Goal: Find specific page/section: Find specific page/section

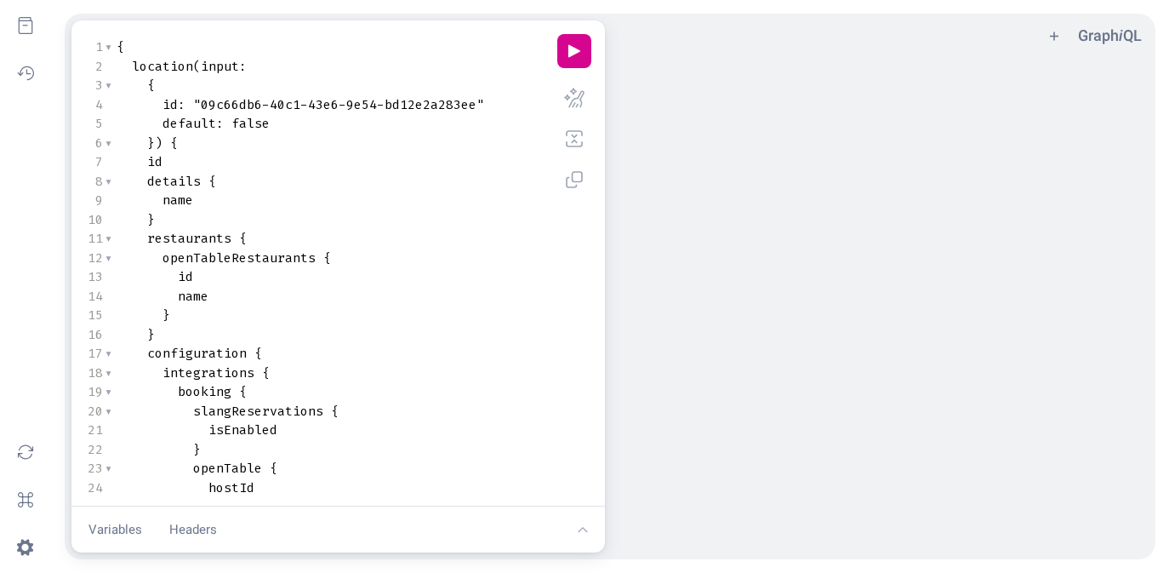
click at [316, 198] on pre "name" at bounding box center [328, 201] width 431 height 20
type textarea "{ location(input: { id: "09c66db6-40c1-43e6-9e54-bd12e2a283ee" default: false }…"
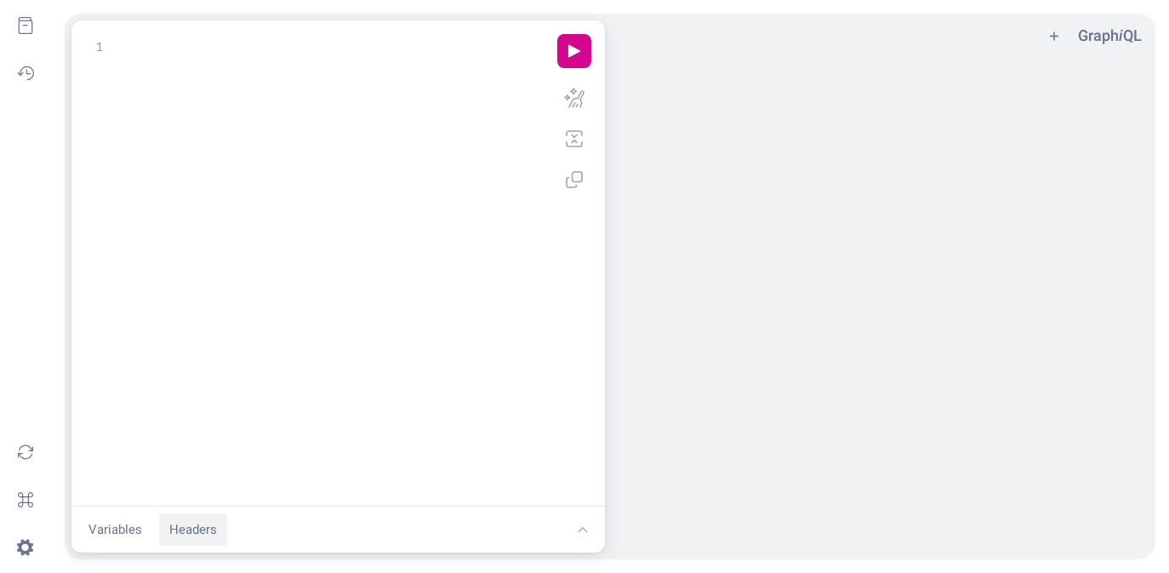
click at [187, 539] on button "Headers" at bounding box center [193, 529] width 68 height 33
click at [122, 404] on button "Variables" at bounding box center [115, 407] width 74 height 33
click at [256, 198] on div "x 1 } 1 ​" at bounding box center [335, 223] width 501 height 379
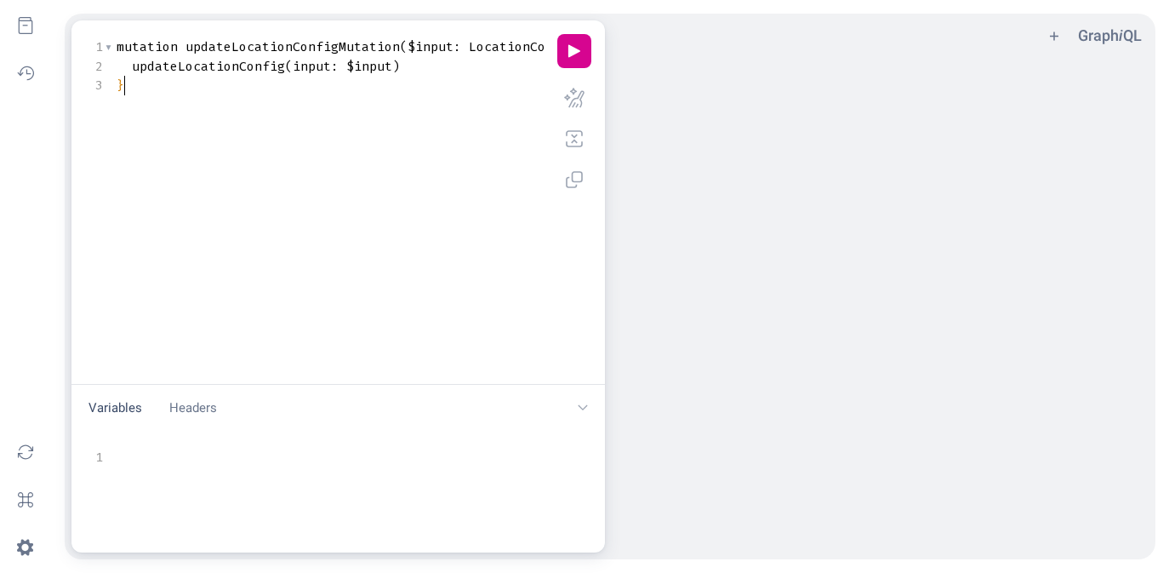
click at [220, 458] on pre "​" at bounding box center [352, 458] width 478 height 20
drag, startPoint x: 283, startPoint y: 385, endPoint x: 297, endPoint y: 163, distance: 222.5
click at [297, 163] on div "x 1 } 1 mutation updateLocationConfigMutation ( $input : LocationConfigInput !)…" at bounding box center [337, 286] width 533 height 532
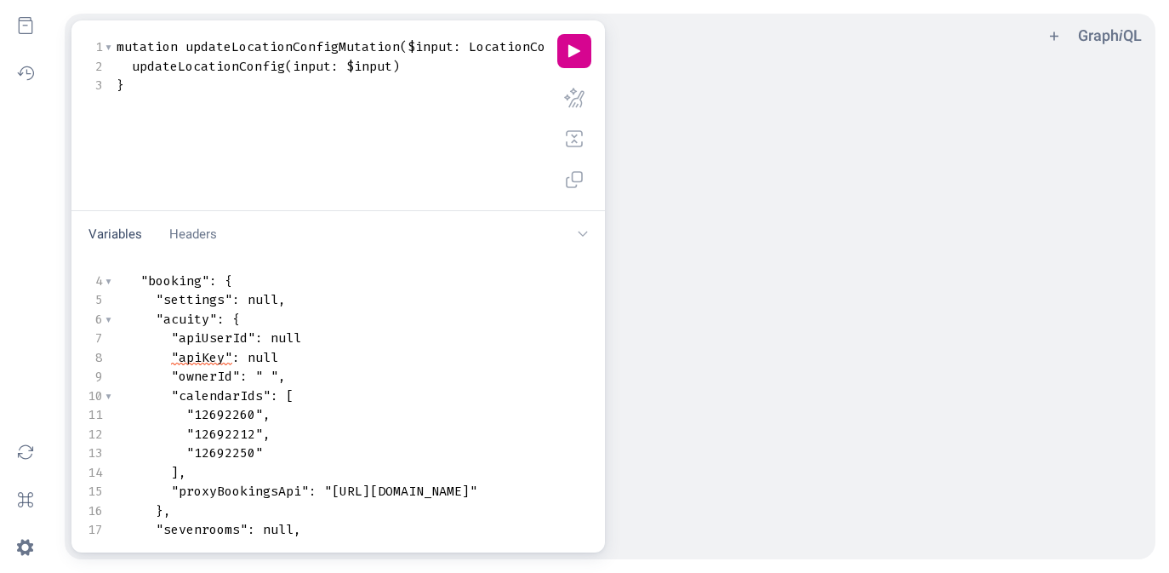
scroll to position [0, 12]
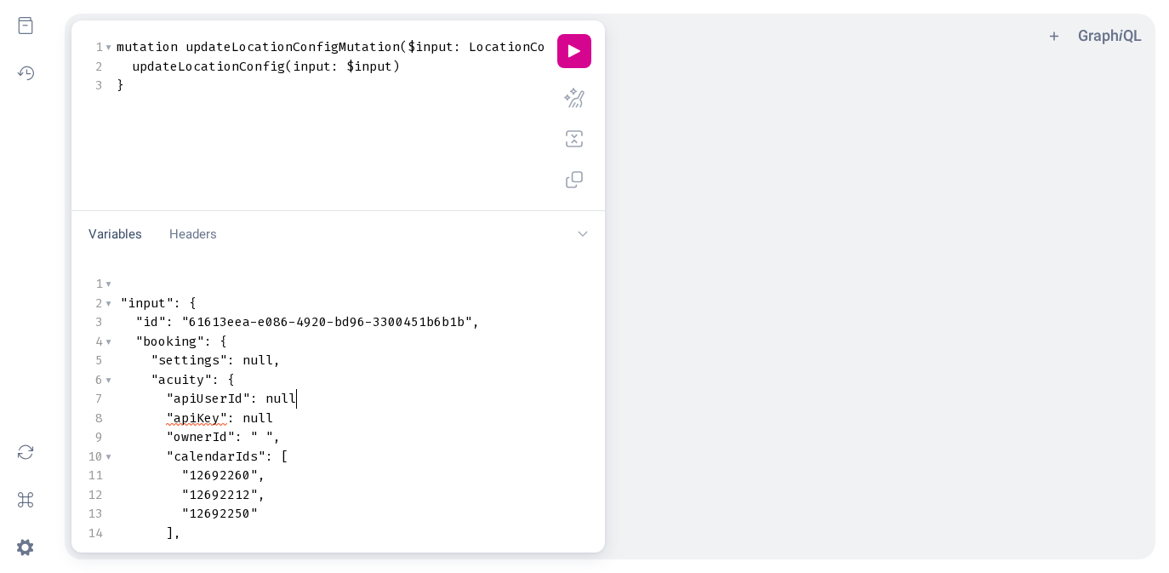
click at [349, 402] on pre ""apiUserId" : null" at bounding box center [559, 399] width 917 height 20
type textarea ","
click at [571, 54] on button "play icon" at bounding box center [574, 51] width 34 height 34
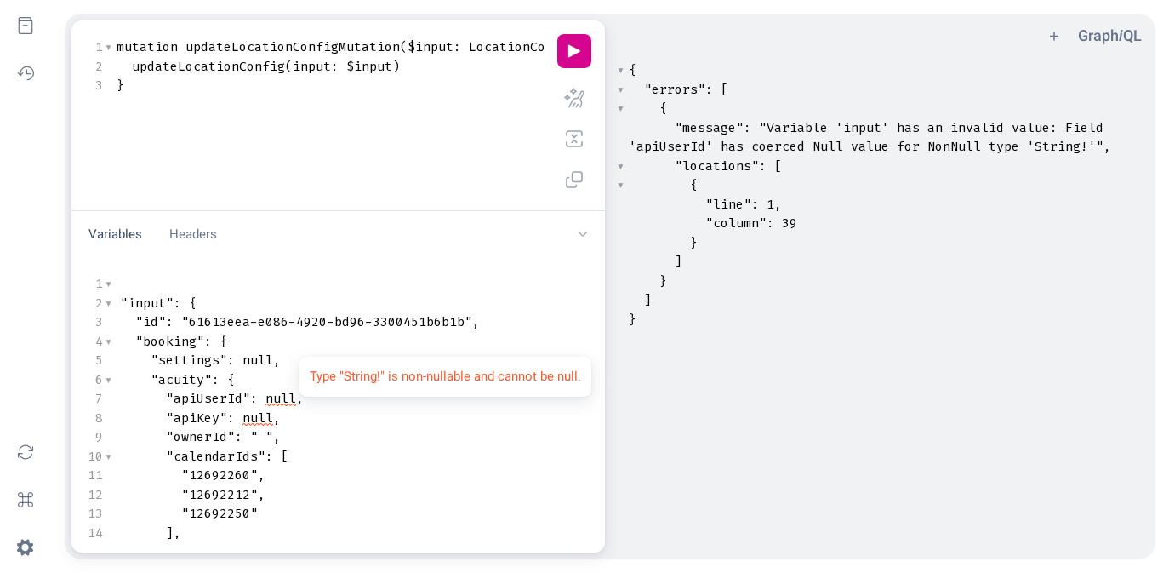
click at [295, 401] on span "null" at bounding box center [280, 398] width 31 height 17
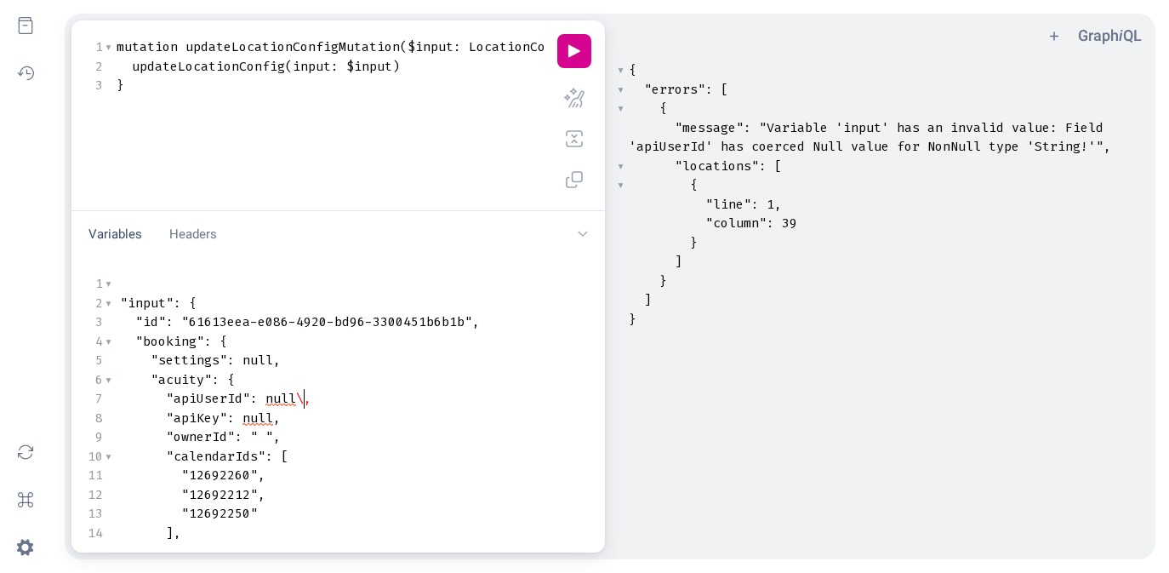
type textarea "\\"
type textarea "string"
click at [272, 418] on span "null" at bounding box center [257, 417] width 31 height 17
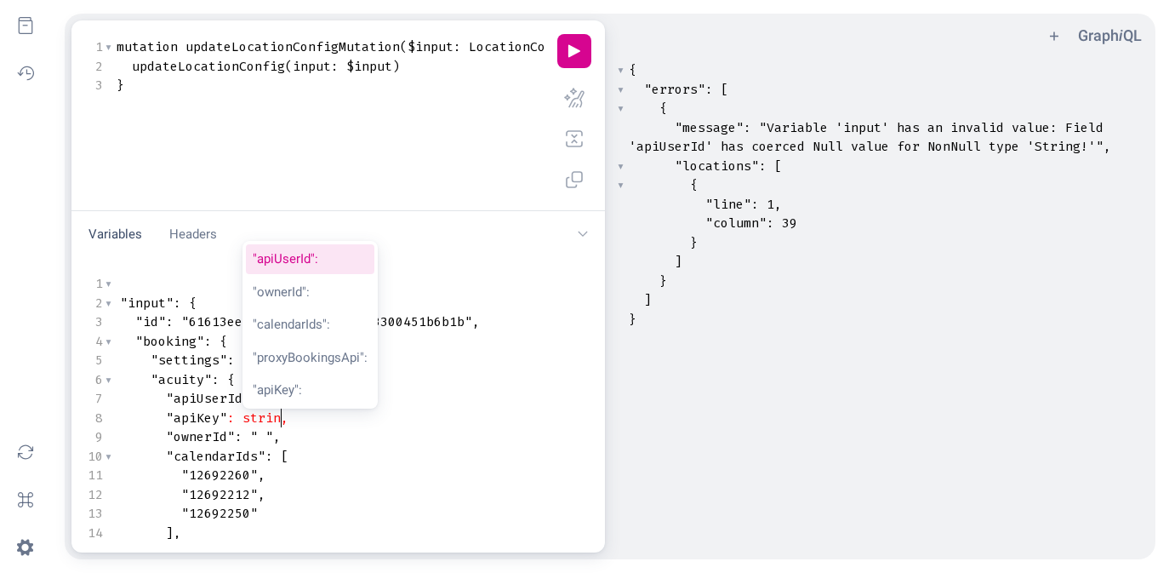
type textarea "string"
click at [327, 489] on pre ""12692212" ," at bounding box center [559, 495] width 917 height 20
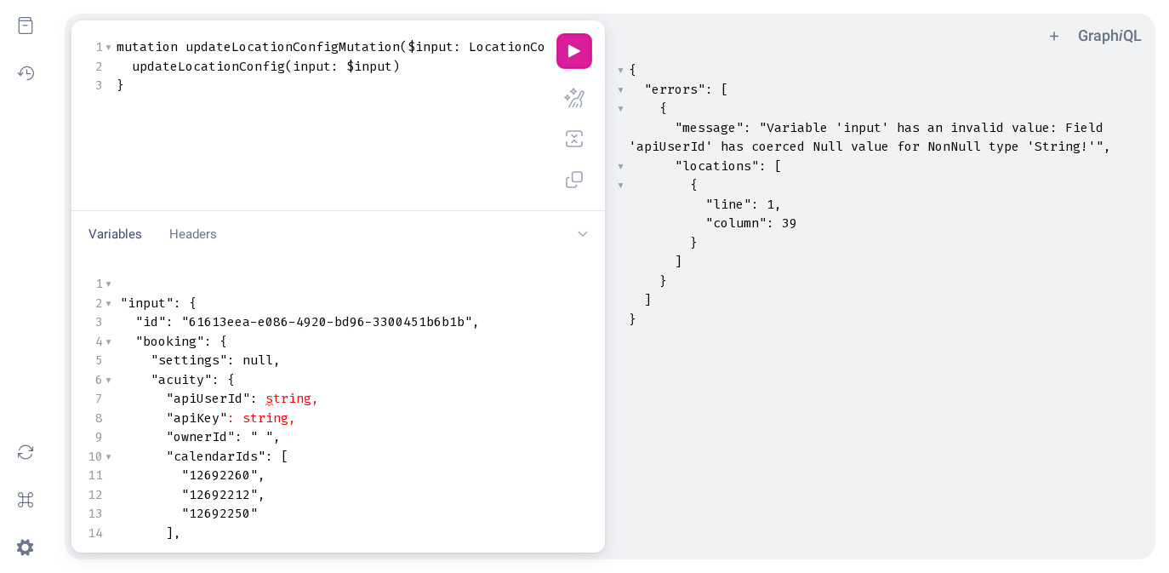
click at [579, 43] on button "play icon" at bounding box center [574, 51] width 34 height 34
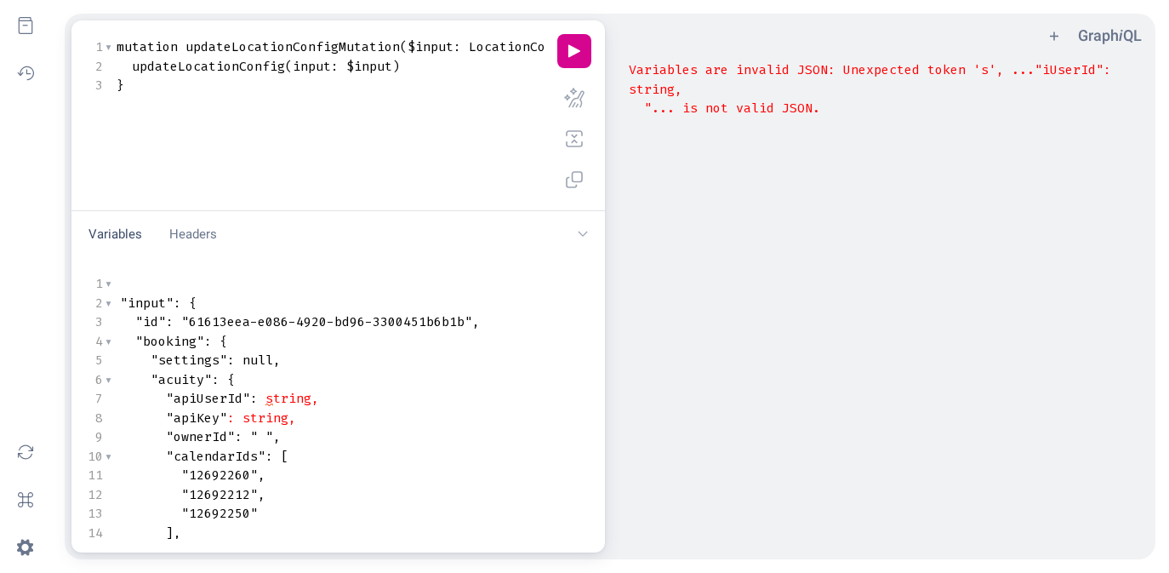
click at [346, 398] on pre ""apiUserId" : s tring," at bounding box center [559, 399] width 917 height 20
click at [331, 424] on pre ""apiKey" : string," at bounding box center [559, 418] width 917 height 20
click at [577, 51] on button "play icon" at bounding box center [574, 51] width 34 height 34
click at [315, 419] on pre ""apiKey" : string" at bounding box center [559, 418] width 917 height 20
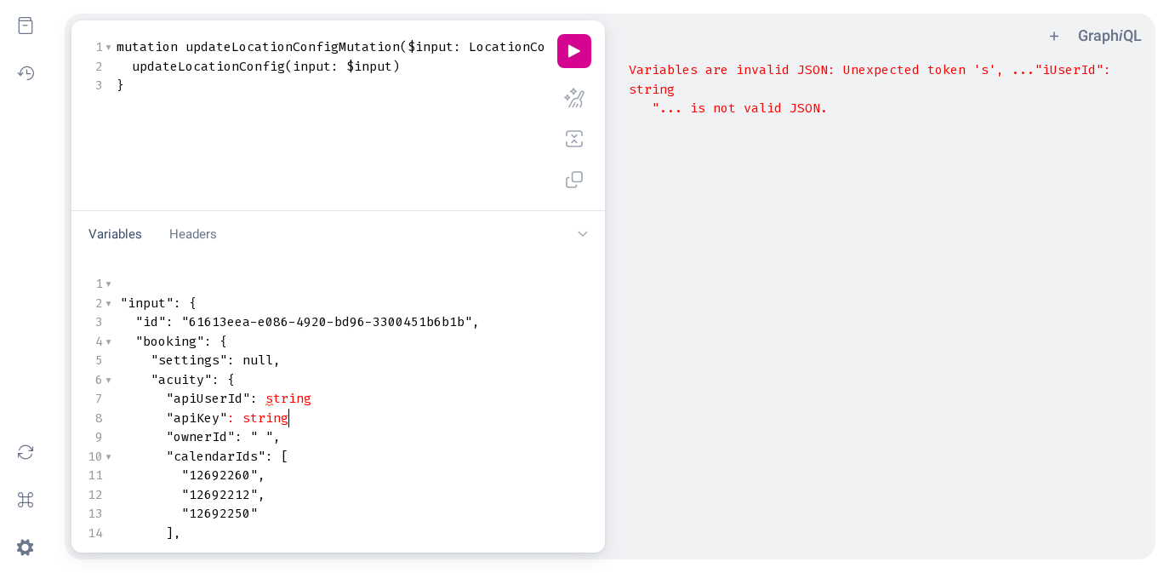
type textarea "{ "input": { "id": "61613eea-e086-4920-bd96-3300451b6b1b", "booking": { "settin…"
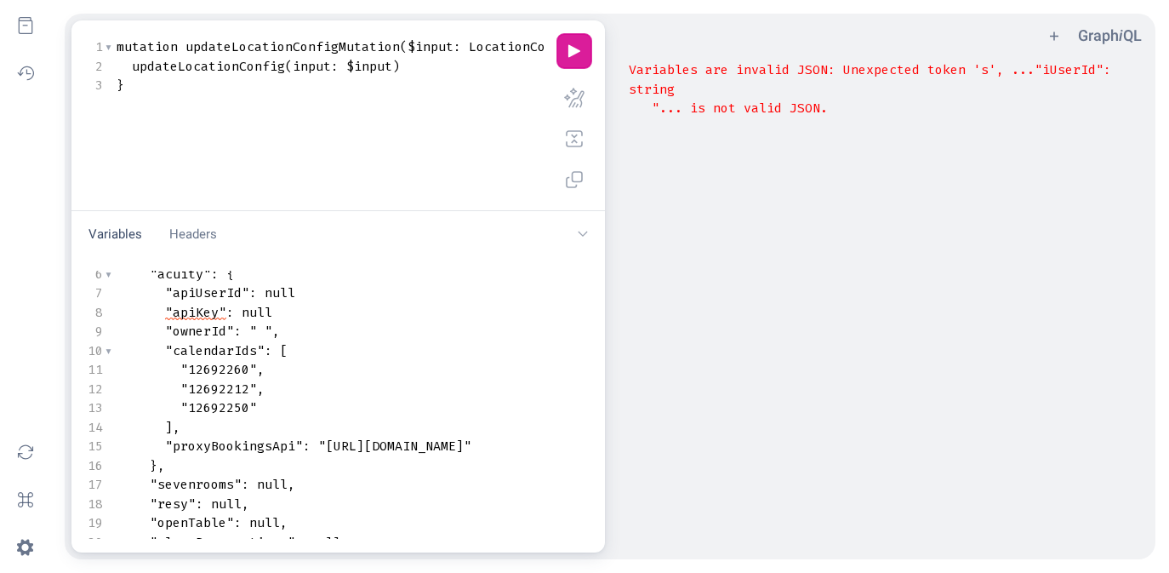
click at [580, 45] on button "play icon" at bounding box center [574, 51] width 34 height 34
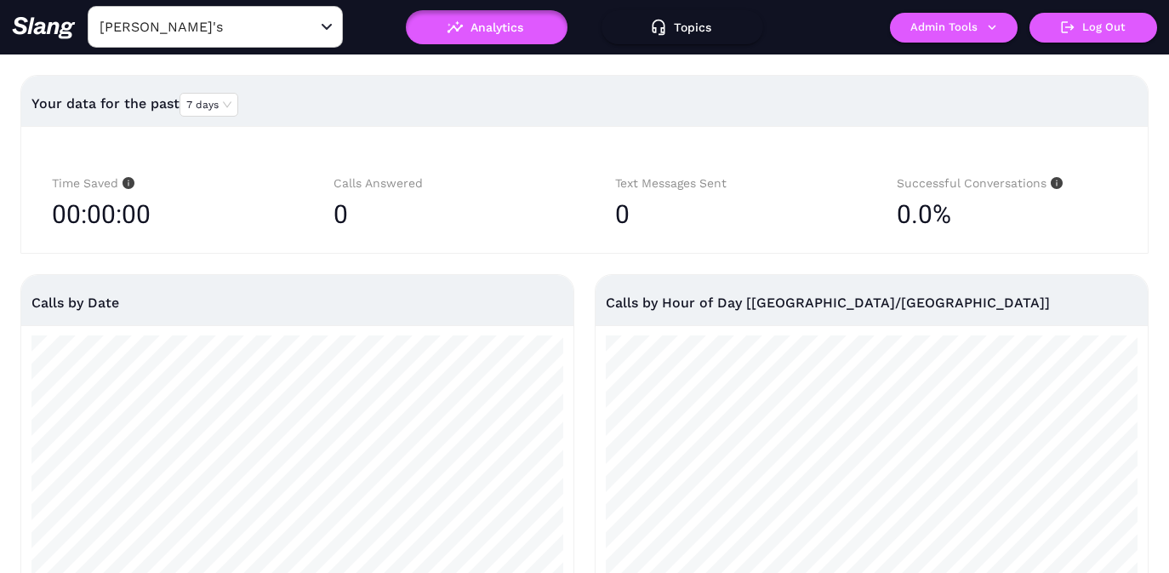
click at [220, 28] on input "[PERSON_NAME]'s" at bounding box center [188, 27] width 187 height 26
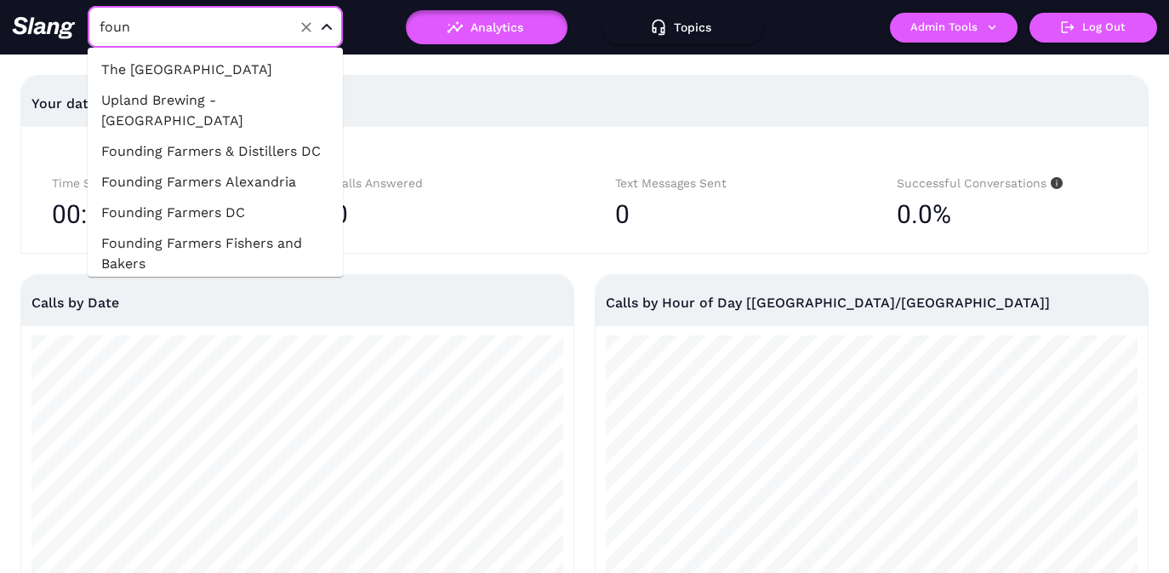
type input "found"
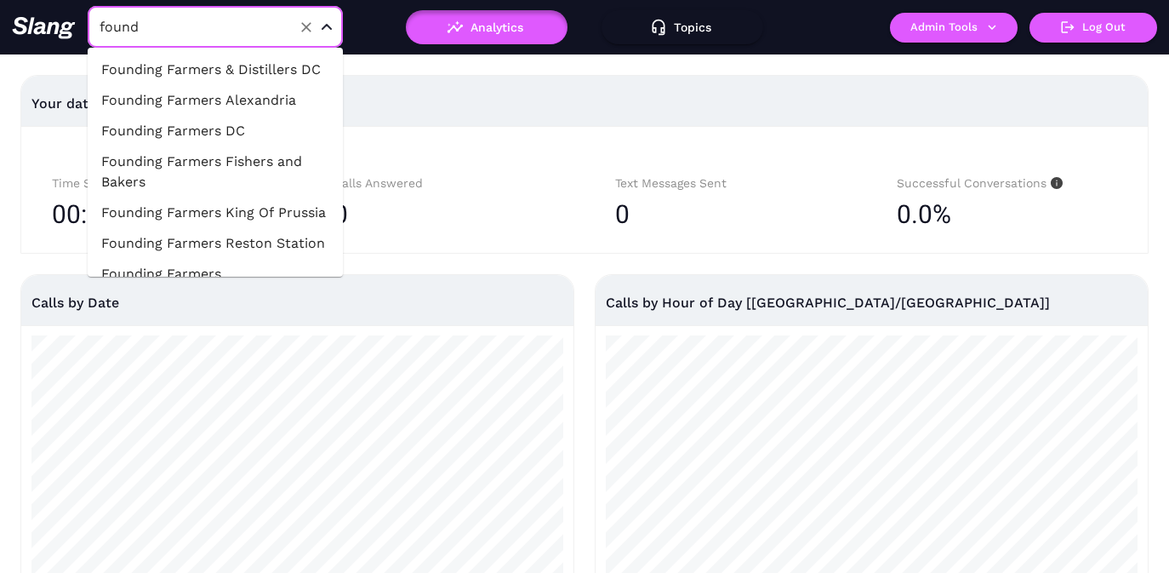
click at [208, 72] on li "Founding Farmers & Distillers DC" at bounding box center [215, 69] width 255 height 31
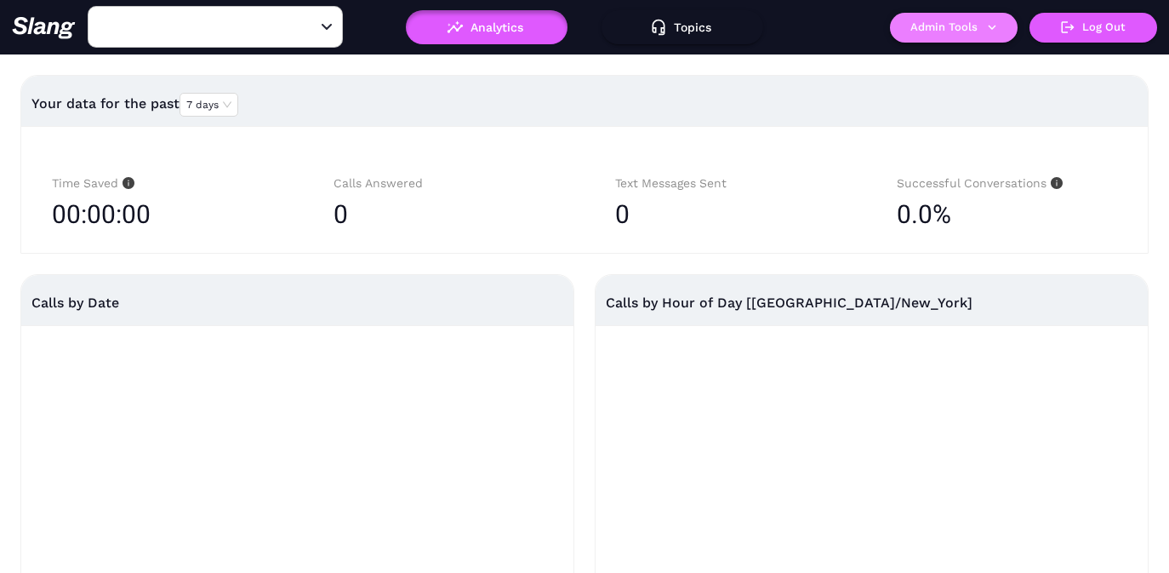
type input "Founding Farmers & Distillers DC"
click at [952, 31] on button "Admin Tools" at bounding box center [954, 28] width 128 height 30
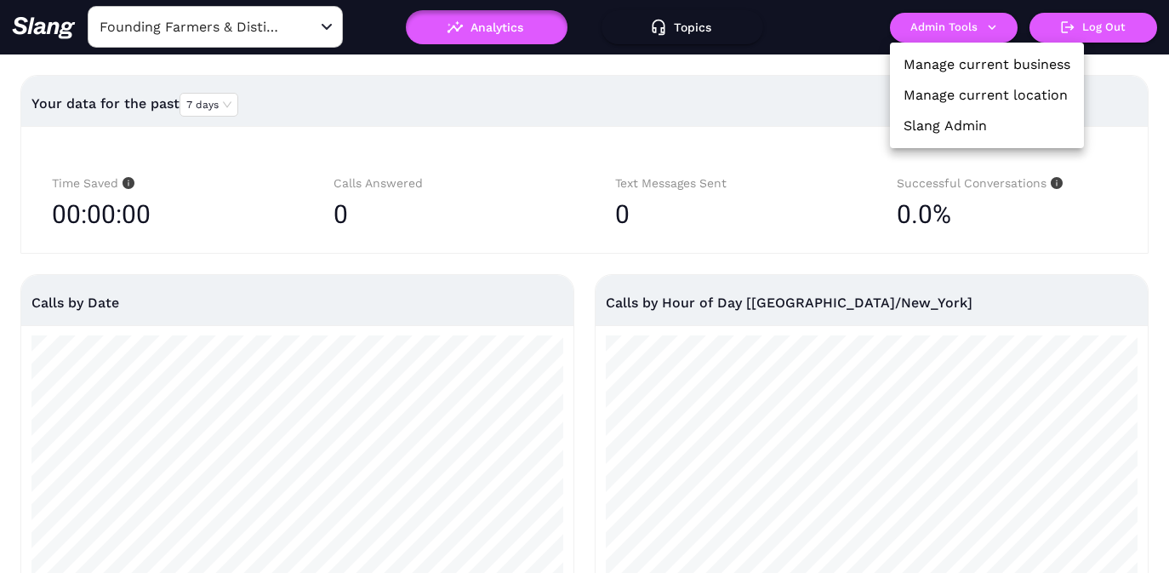
click at [967, 64] on link "Manage current business" at bounding box center [987, 64] width 167 height 20
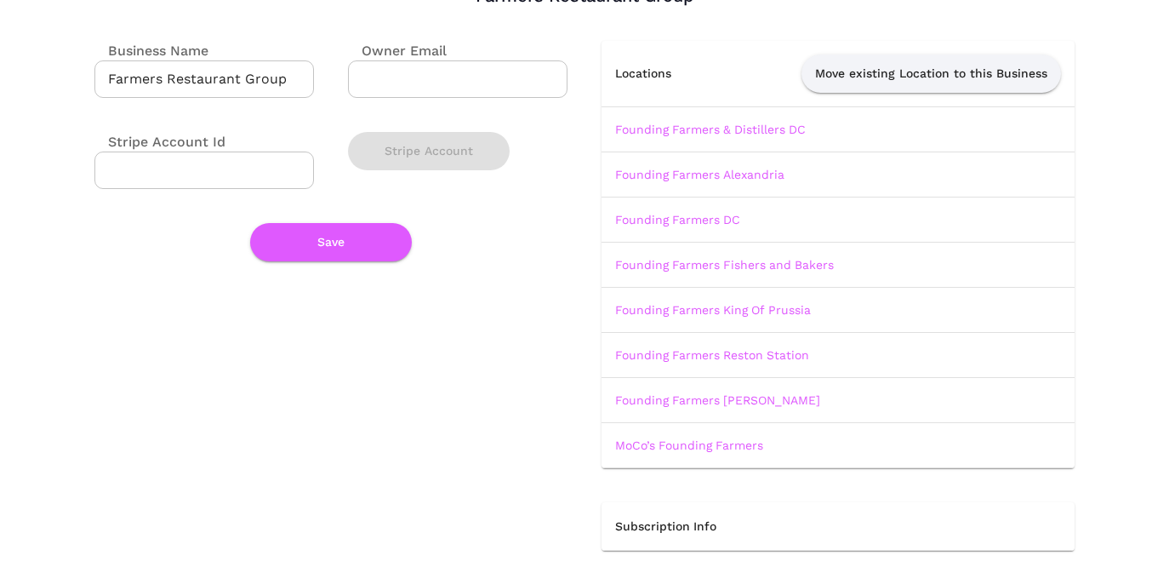
scroll to position [120, 0]
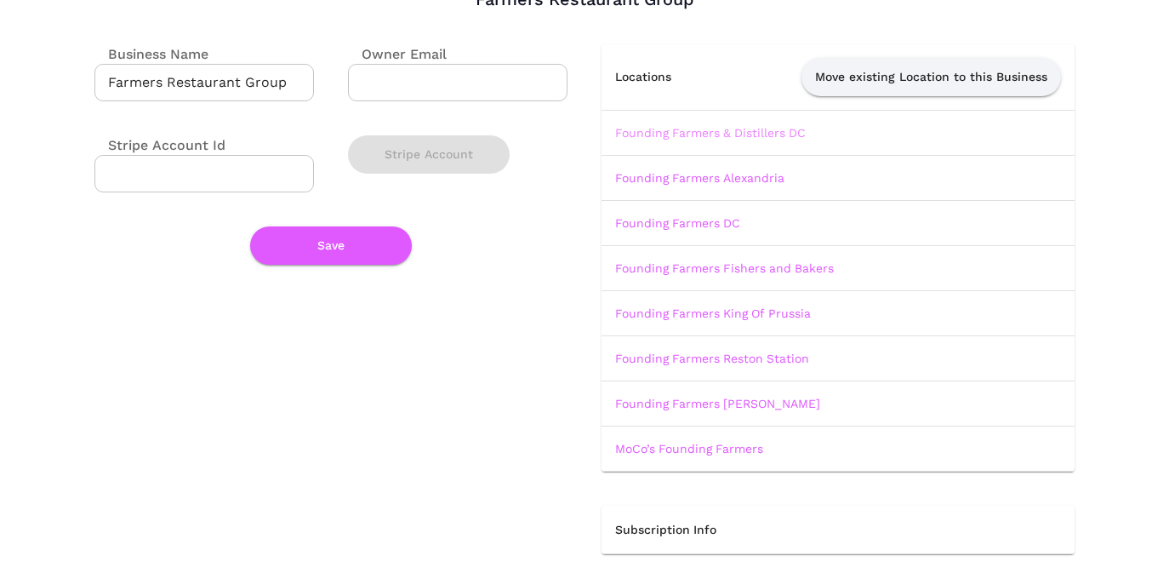
click at [755, 132] on link "Founding Farmers & Distillers DC" at bounding box center [710, 133] width 191 height 14
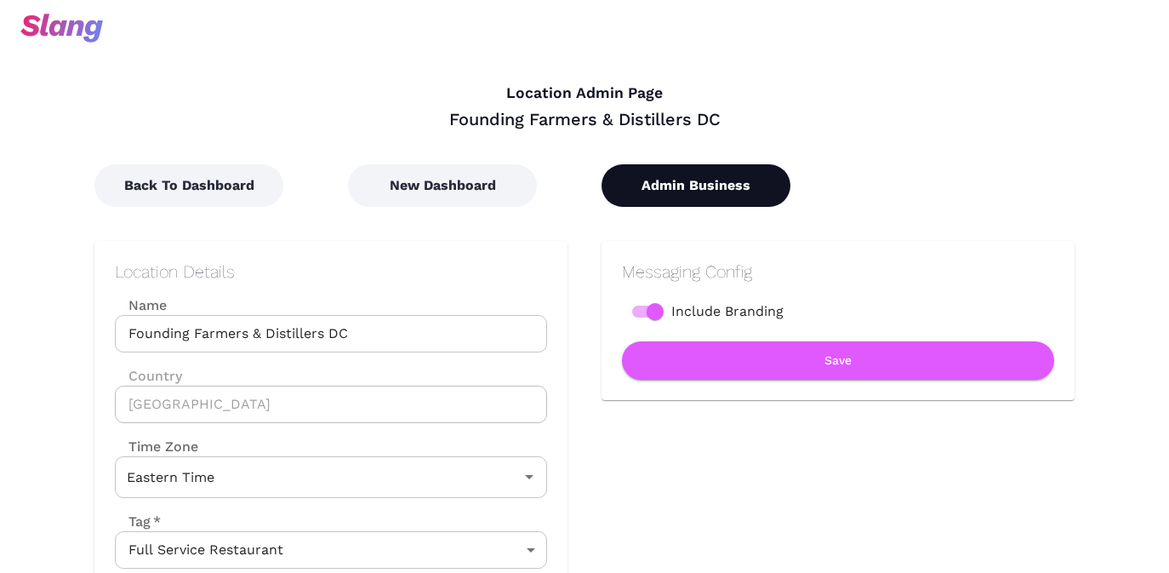
click at [672, 185] on button "Admin Business" at bounding box center [696, 185] width 189 height 43
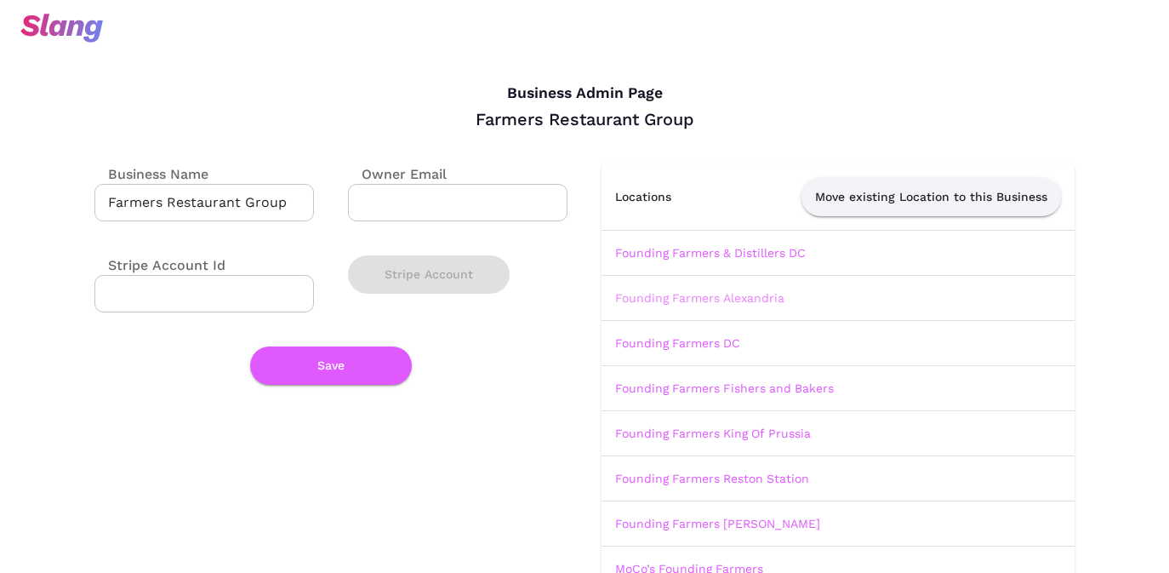
click at [665, 297] on link "Founding Farmers Alexandria" at bounding box center [699, 298] width 169 height 14
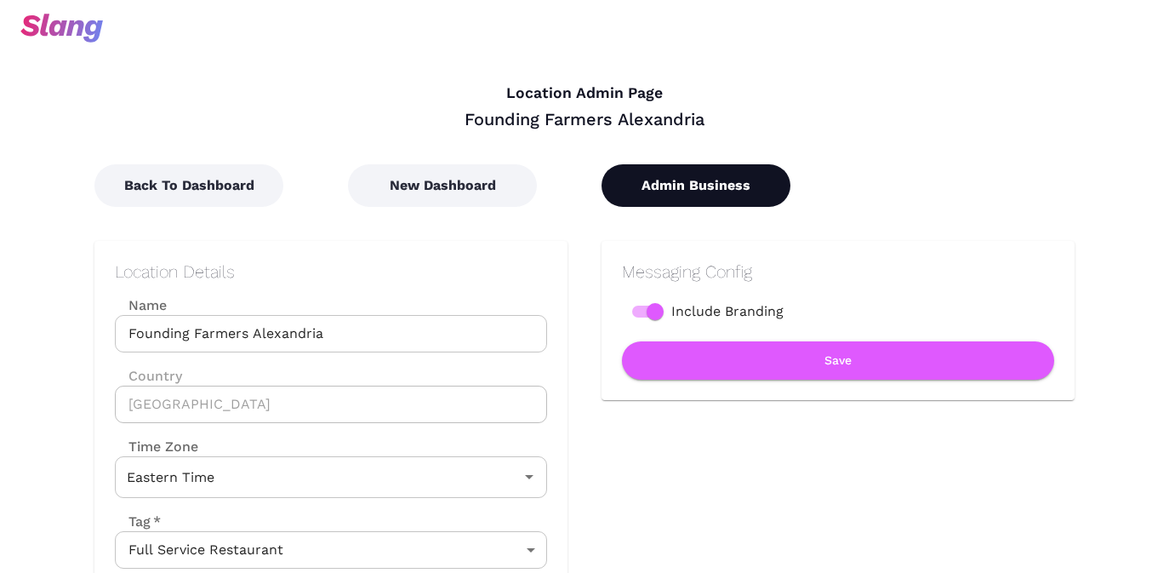
click at [679, 191] on button "Admin Business" at bounding box center [696, 185] width 189 height 43
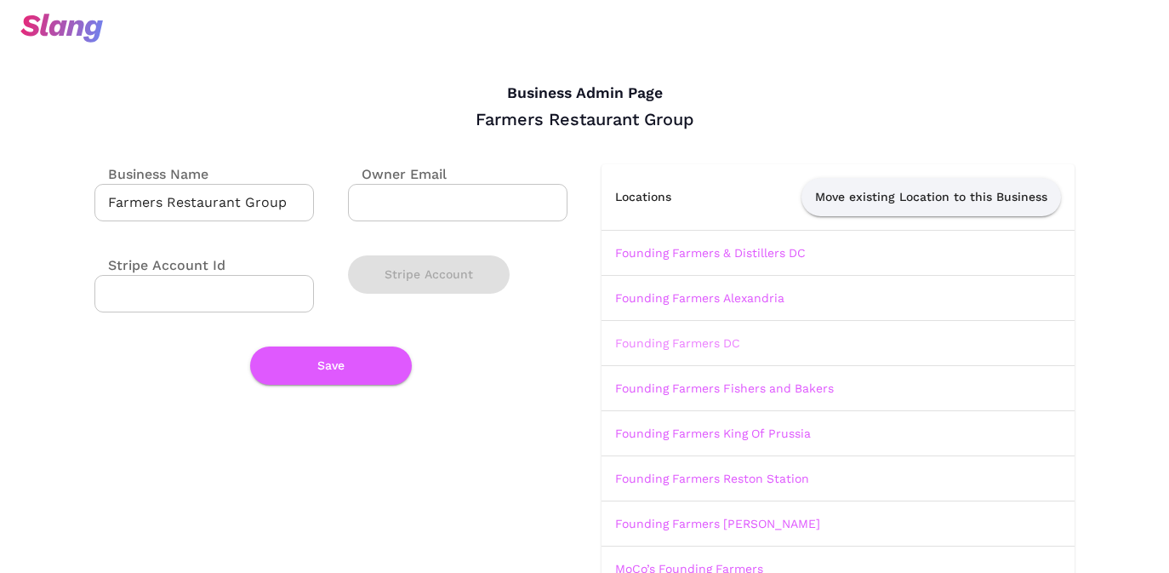
click at [660, 339] on link "Founding Farmers DC" at bounding box center [677, 343] width 125 height 14
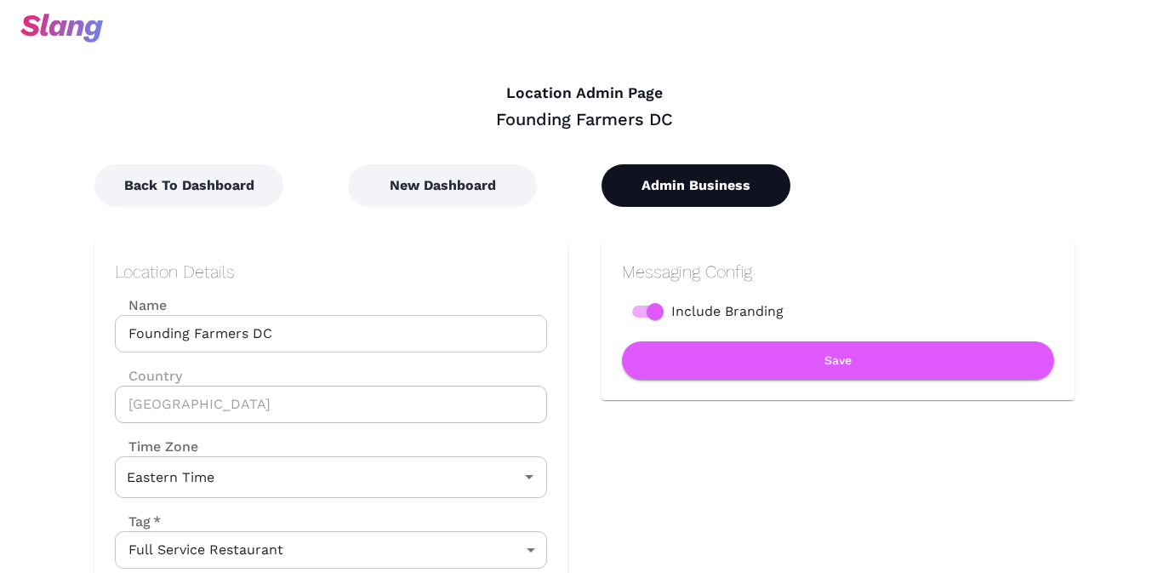
click at [688, 185] on button "Admin Business" at bounding box center [696, 185] width 189 height 43
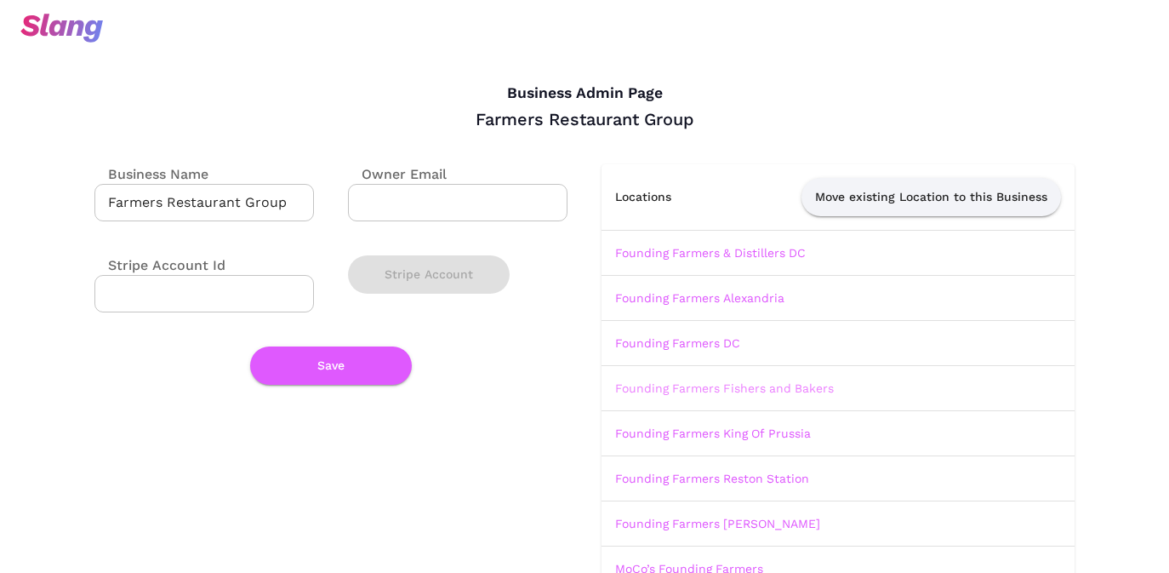
click at [667, 385] on link "Founding Farmers Fishers and Bakers" at bounding box center [724, 388] width 219 height 14
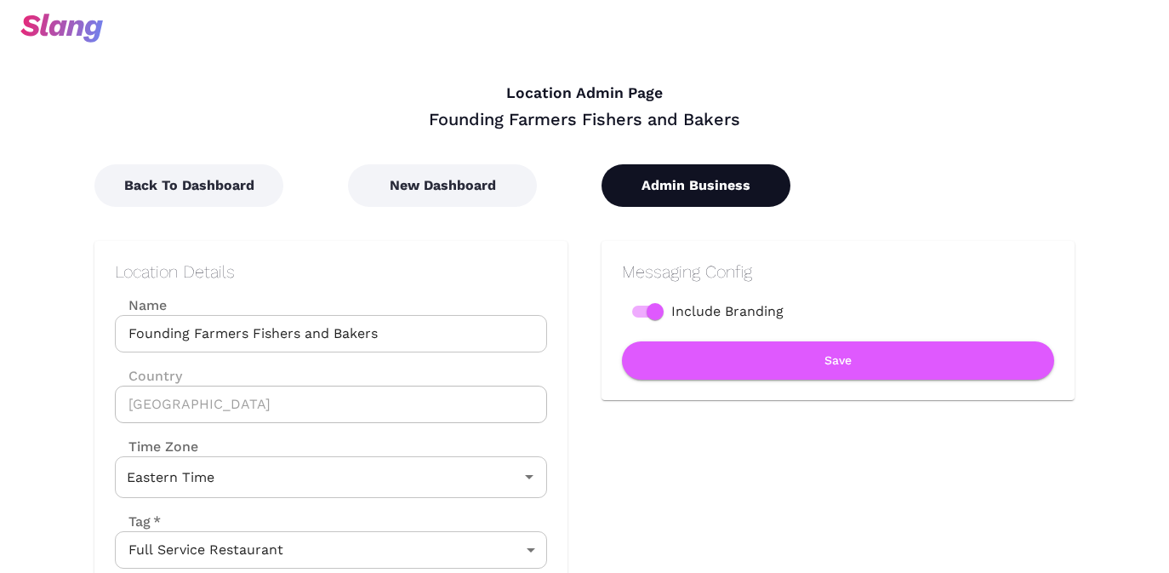
click at [688, 190] on button "Admin Business" at bounding box center [696, 185] width 189 height 43
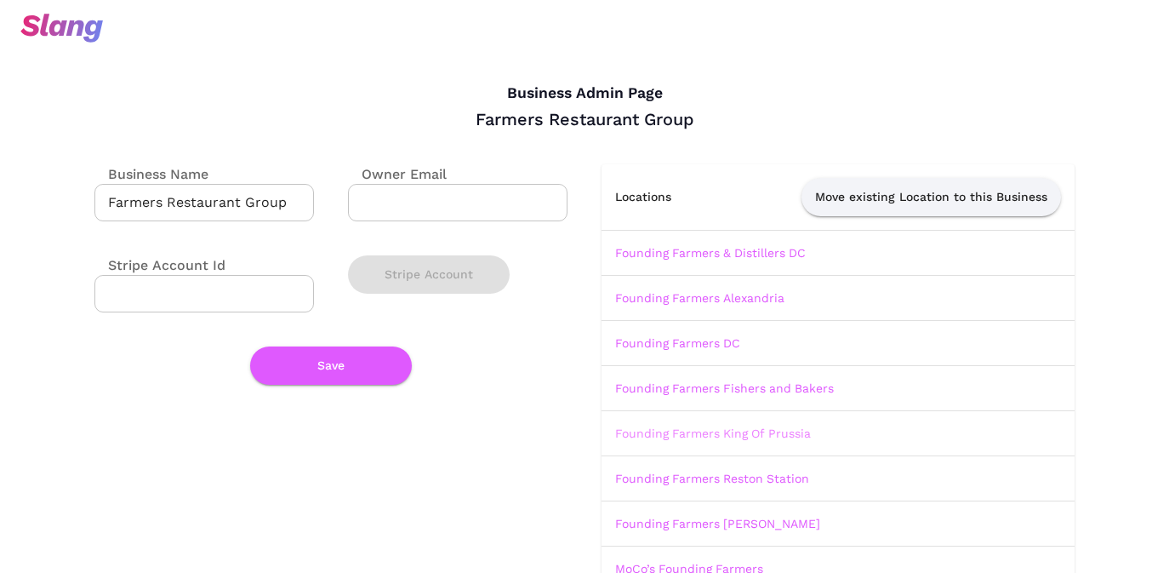
click at [664, 433] on link "Founding Farmers King Of Prussia" at bounding box center [713, 433] width 196 height 14
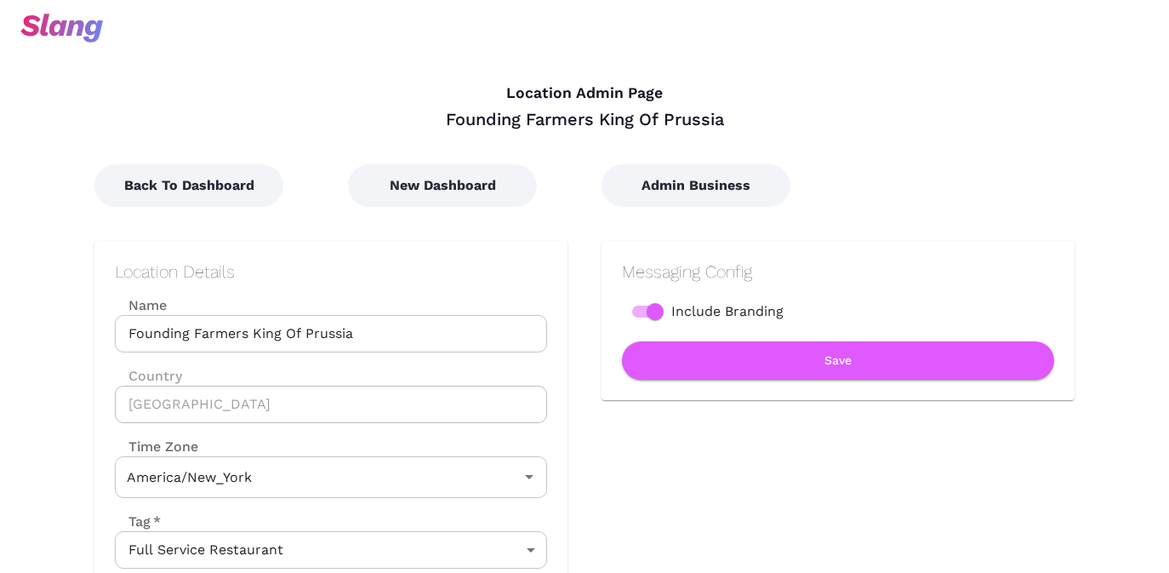
type input "Eastern Time"
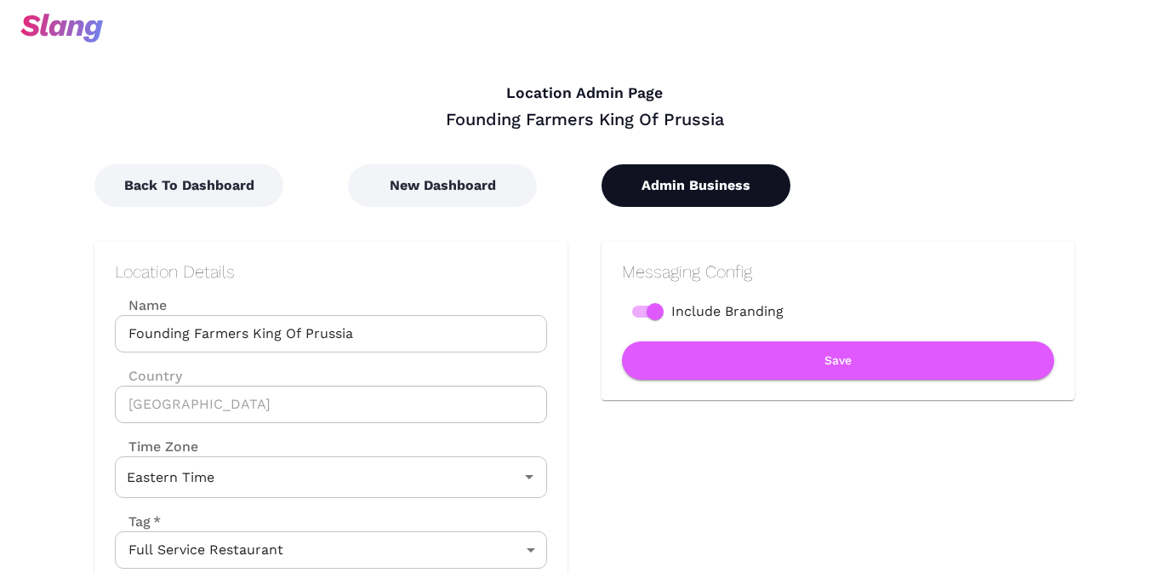
click at [695, 174] on button "Admin Business" at bounding box center [696, 185] width 189 height 43
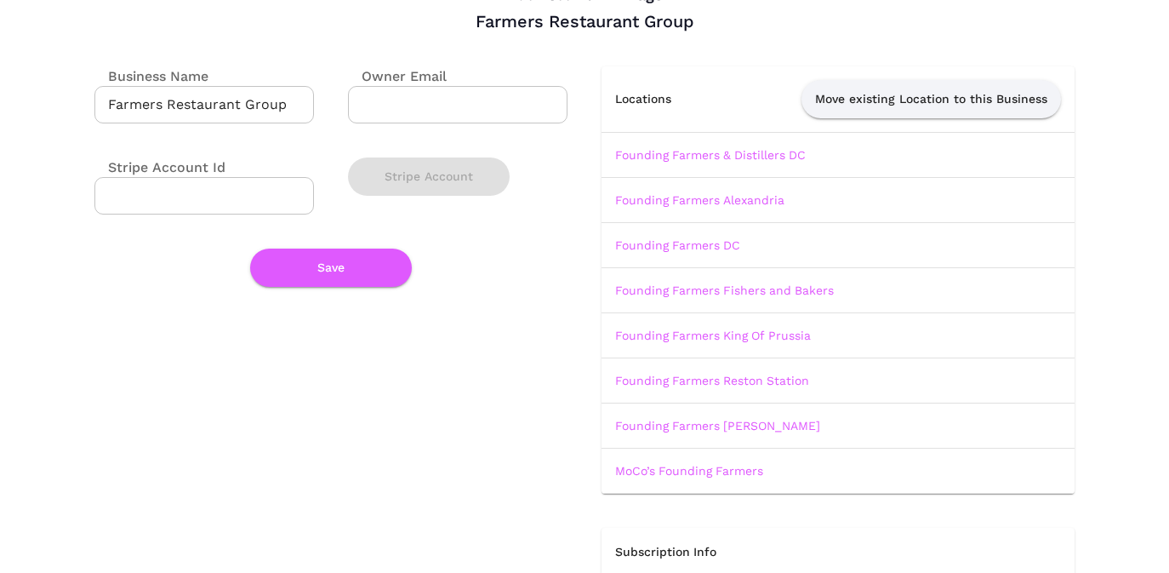
scroll to position [108, 0]
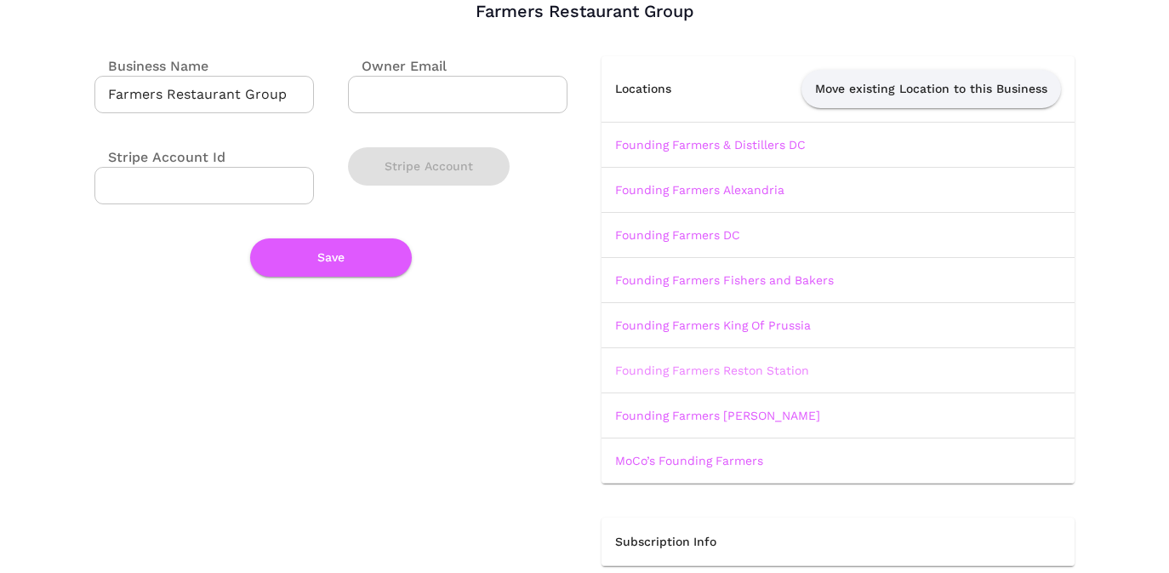
click at [678, 368] on link "Founding Farmers Reston Station" at bounding box center [712, 370] width 194 height 14
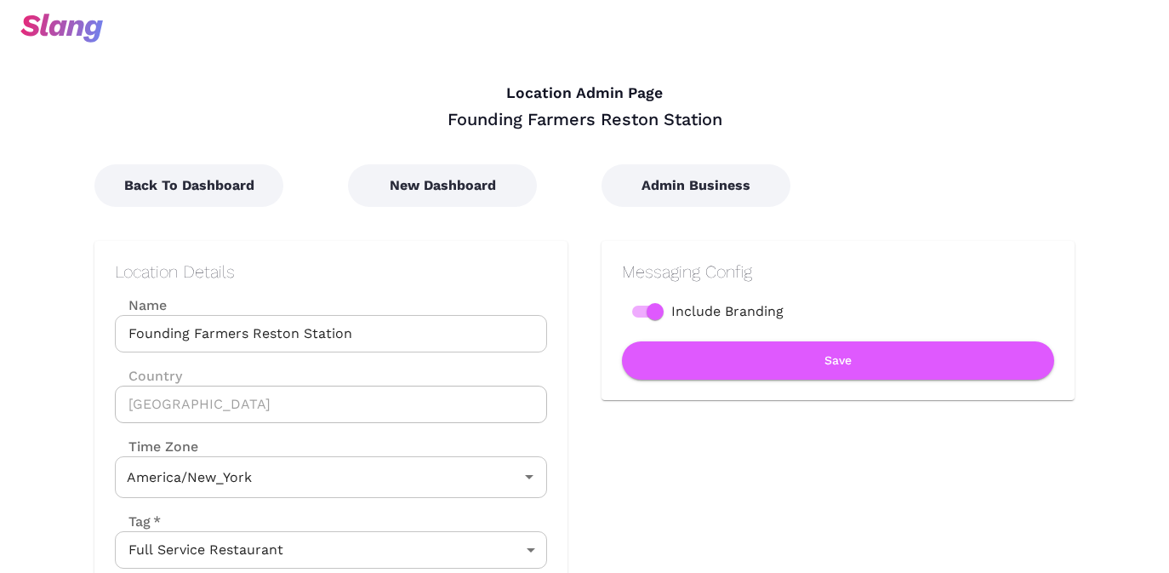
type input "Eastern Time"
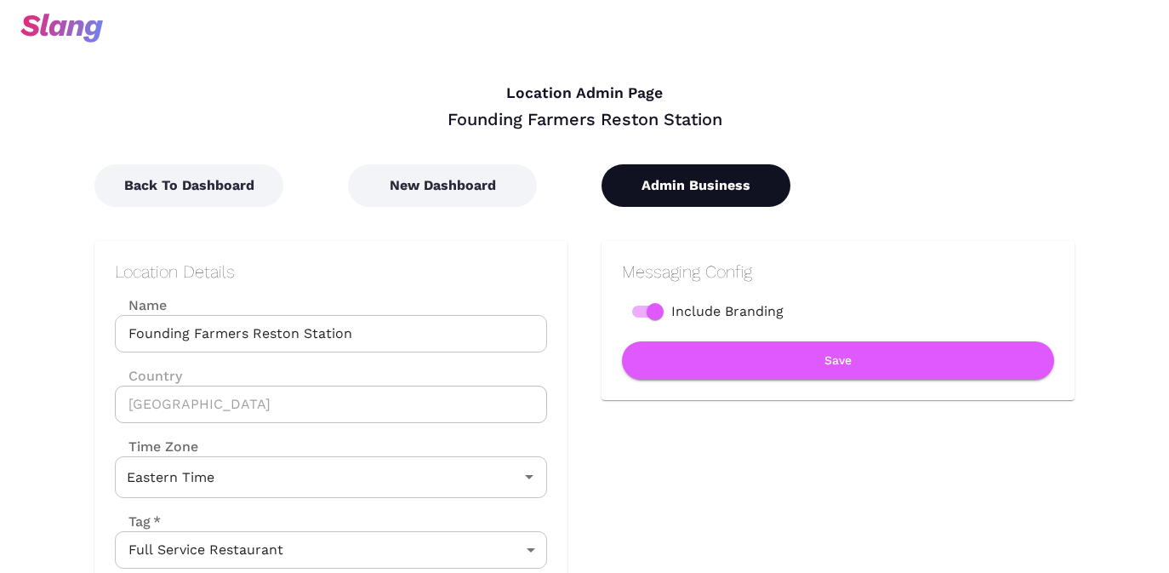
click at [670, 174] on button "Admin Business" at bounding box center [696, 185] width 189 height 43
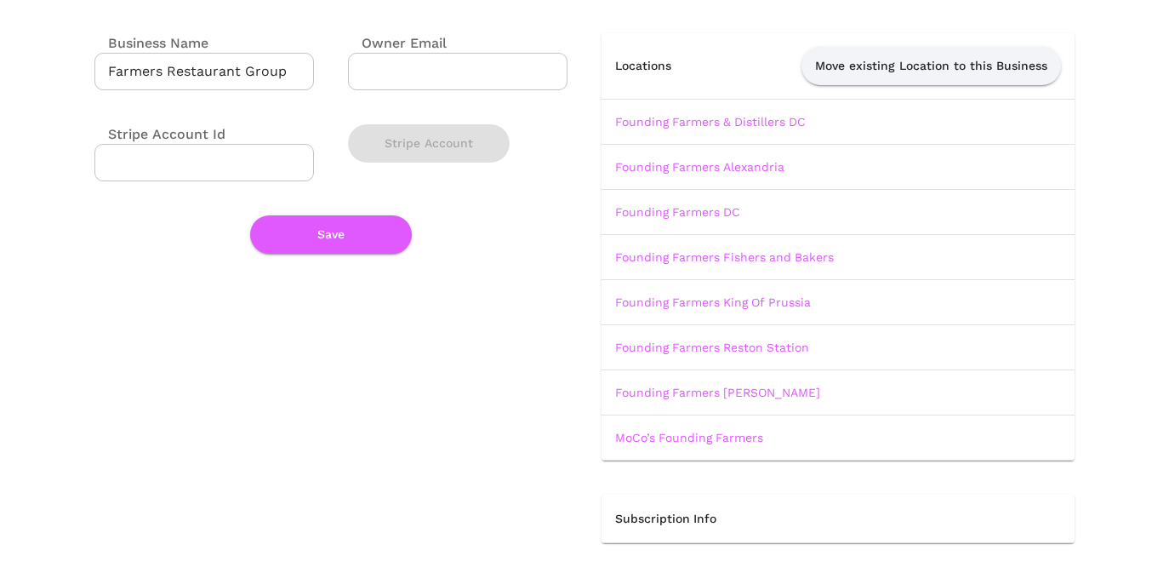
scroll to position [145, 0]
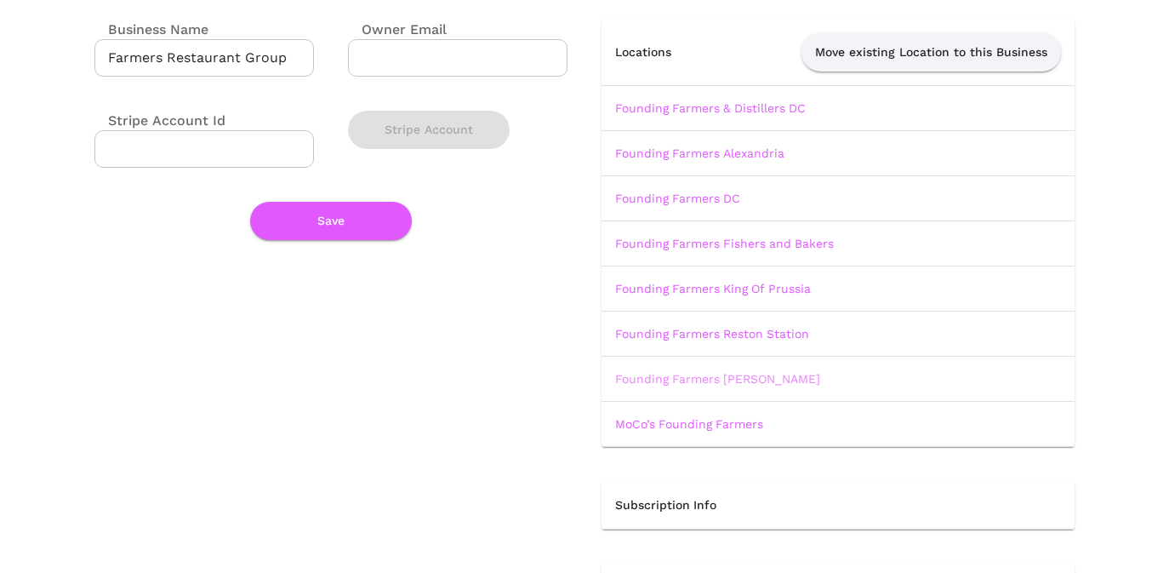
click at [698, 378] on link "Founding Farmers [PERSON_NAME]" at bounding box center [717, 379] width 205 height 14
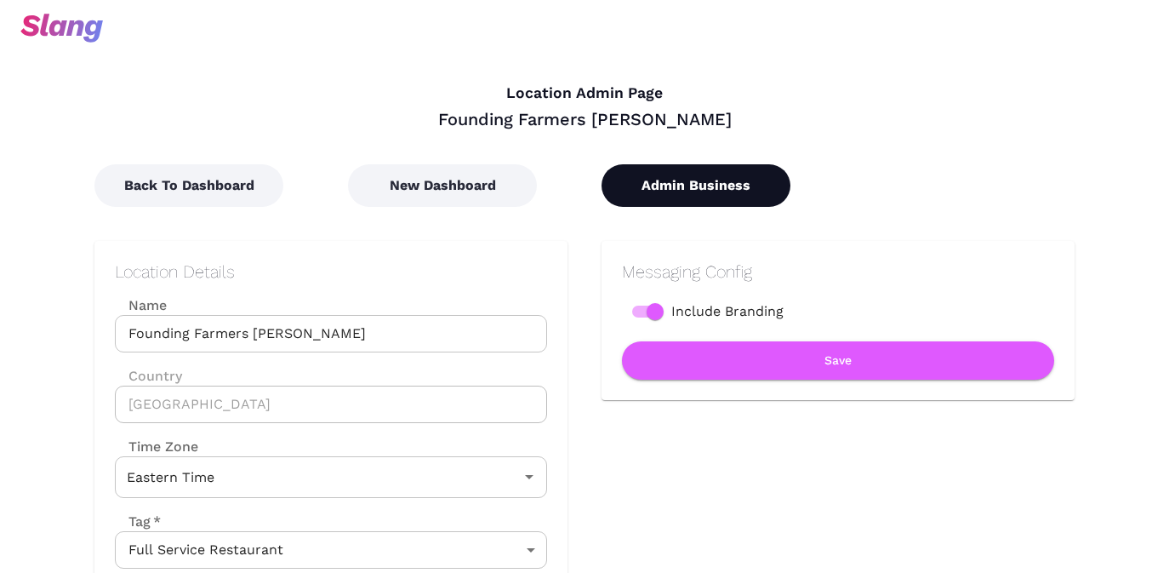
click at [688, 180] on button "Admin Business" at bounding box center [696, 185] width 189 height 43
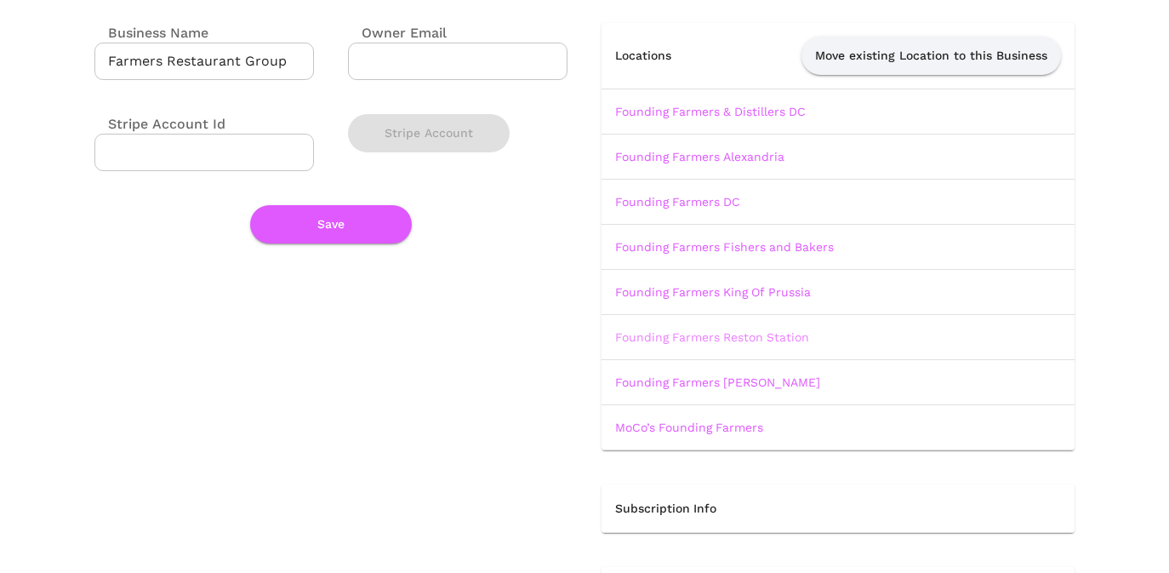
scroll to position [167, 0]
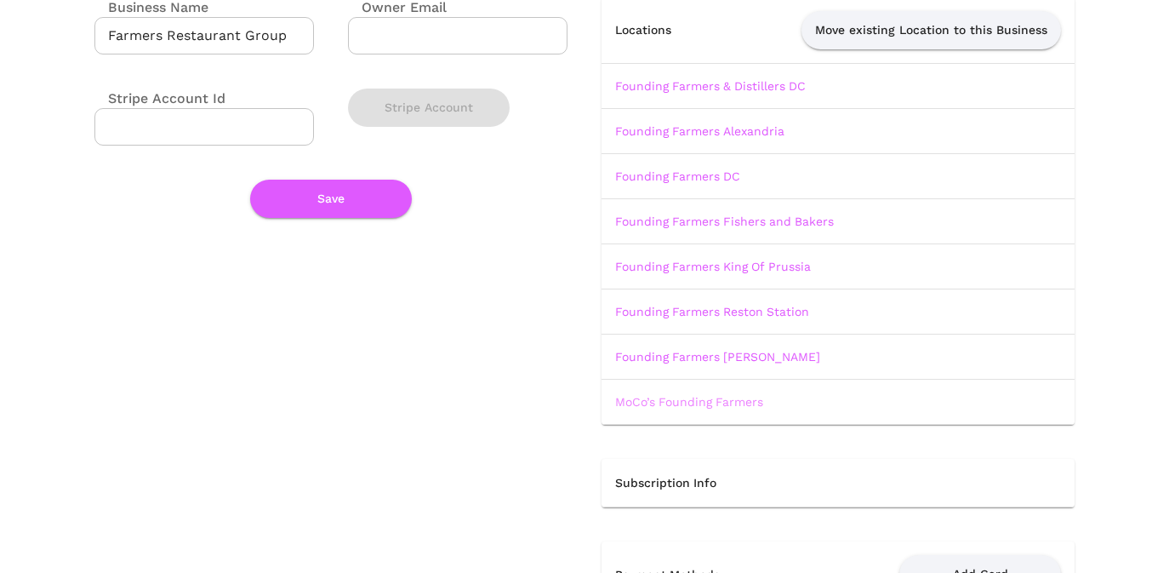
click at [667, 401] on link "MoCo’s Founding Farmers" at bounding box center [689, 402] width 148 height 14
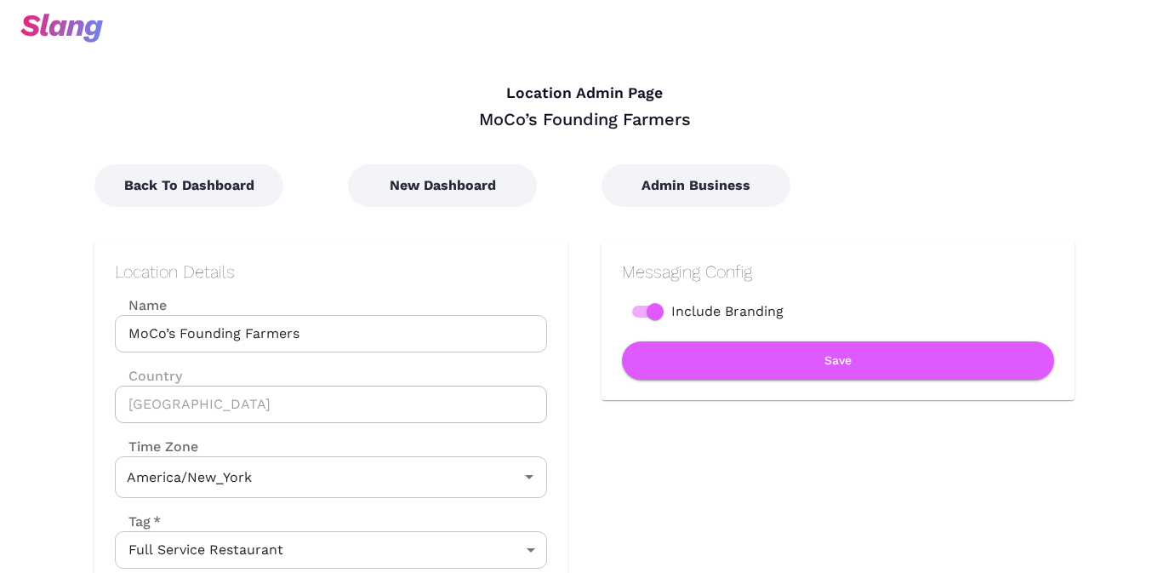
type input "Eastern Time"
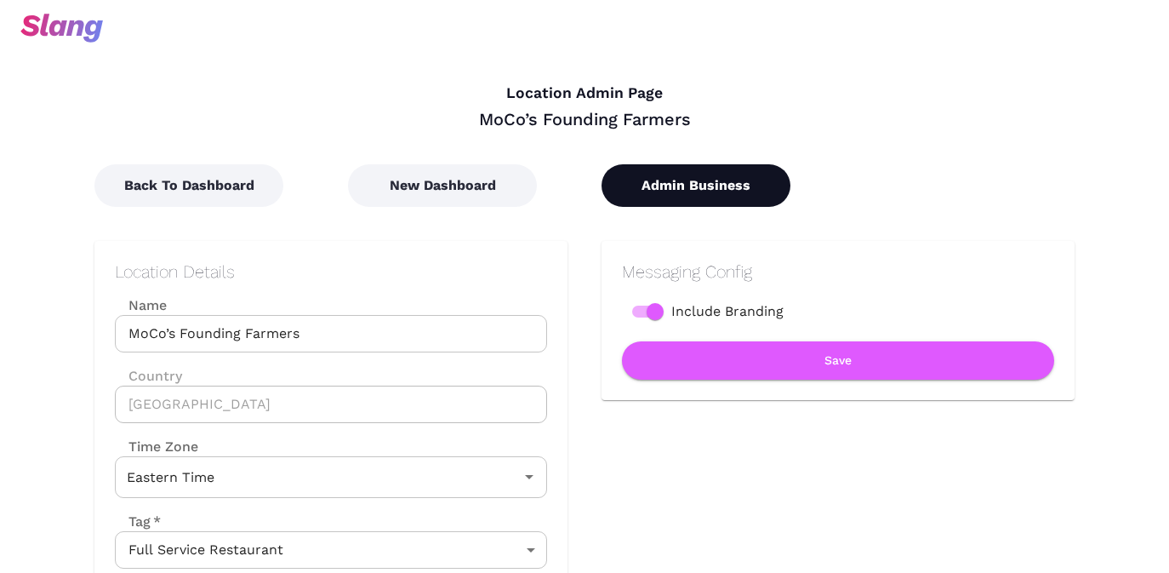
click at [716, 197] on button "Admin Business" at bounding box center [696, 185] width 189 height 43
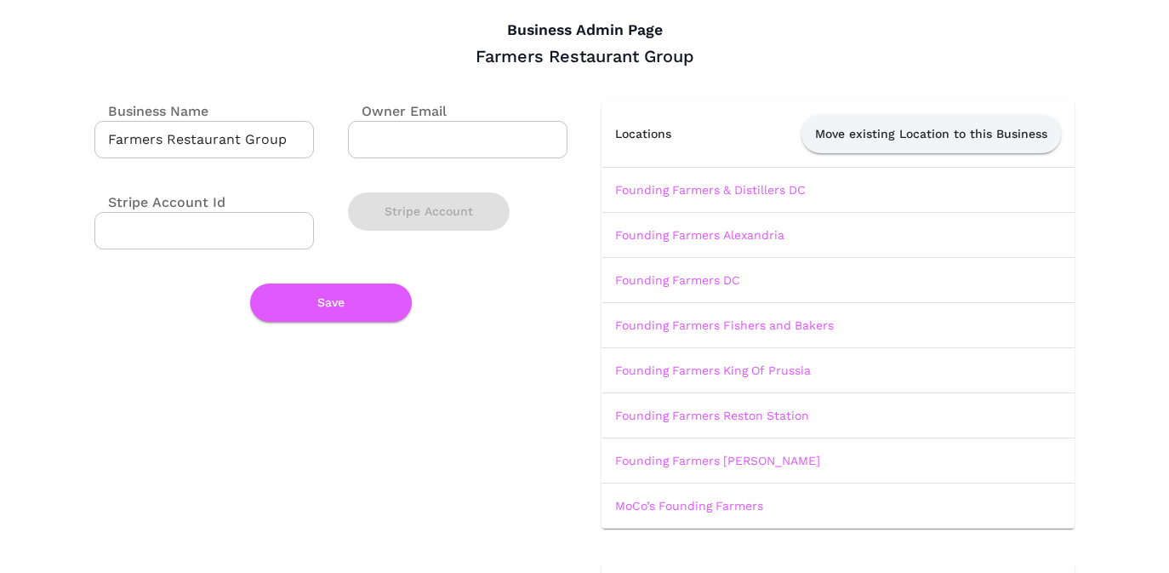
scroll to position [66, 0]
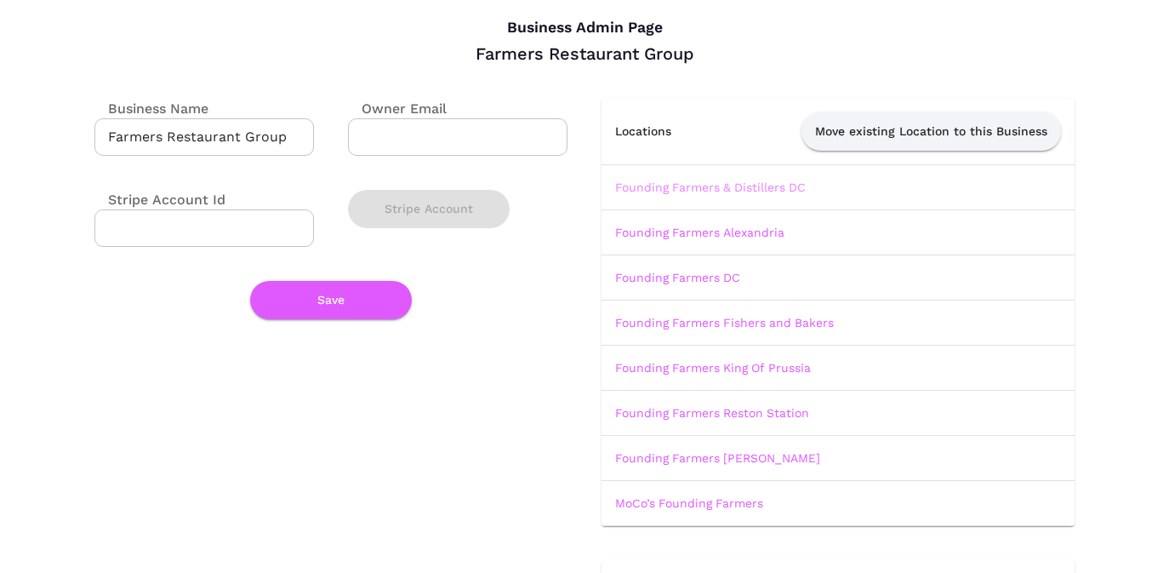
click at [711, 189] on link "Founding Farmers & Distillers DC" at bounding box center [710, 187] width 191 height 14
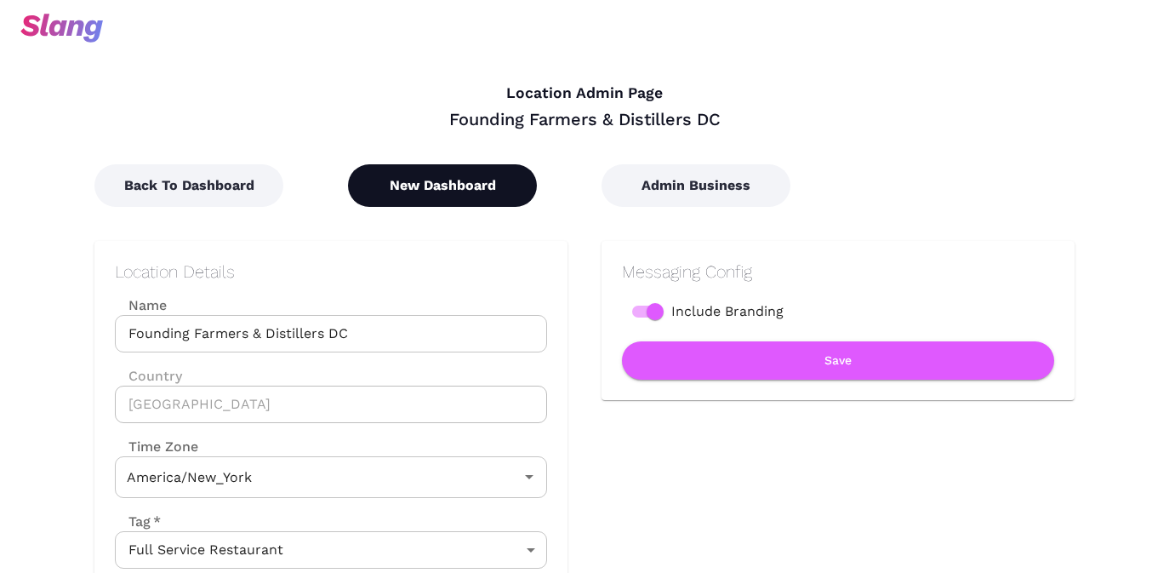
type input "Eastern Time"
click at [413, 188] on button "New Dashboard" at bounding box center [442, 185] width 189 height 43
